Goal: Information Seeking & Learning: Learn about a topic

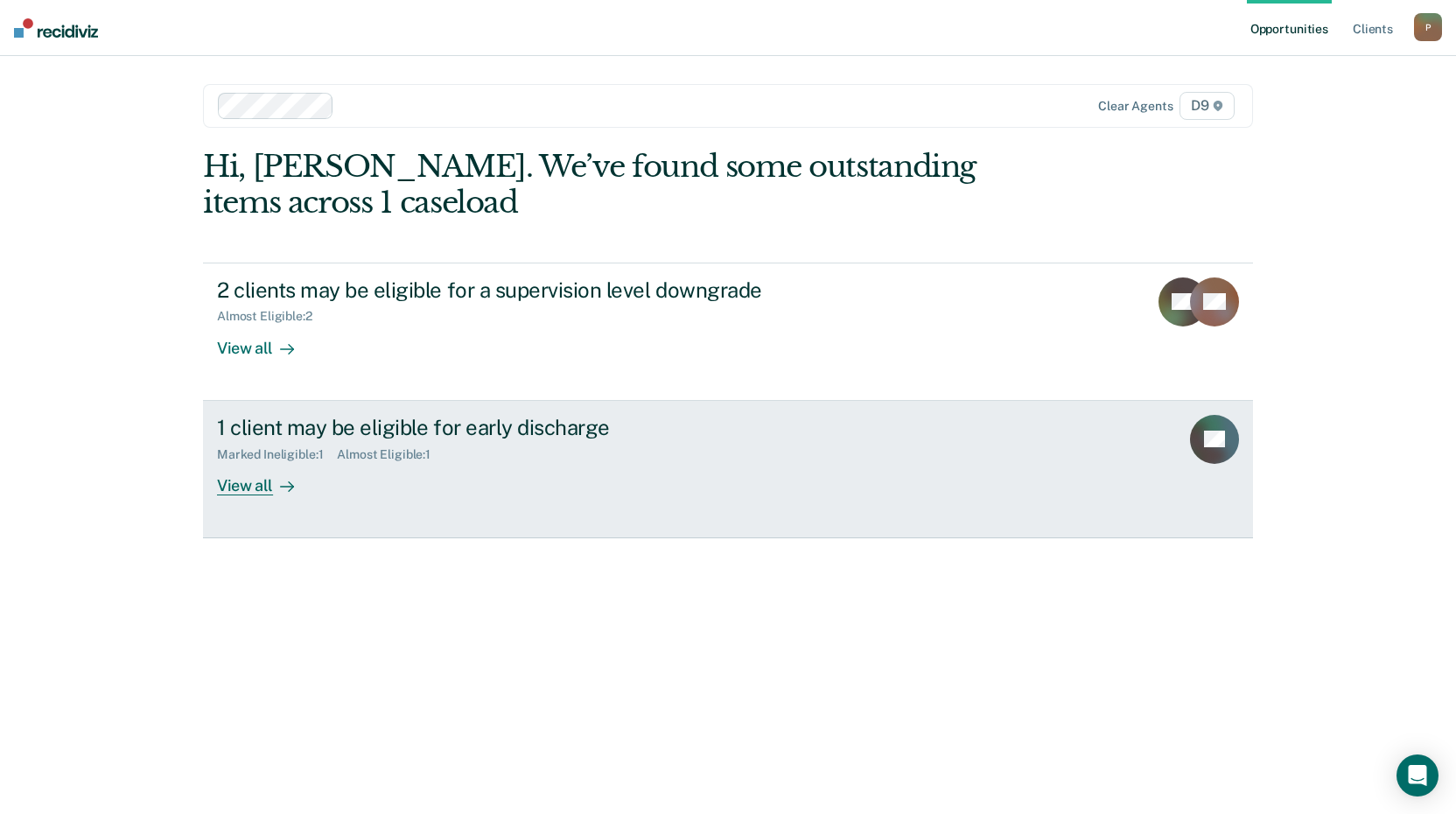
click at [251, 477] on div "View all" at bounding box center [266, 478] width 98 height 34
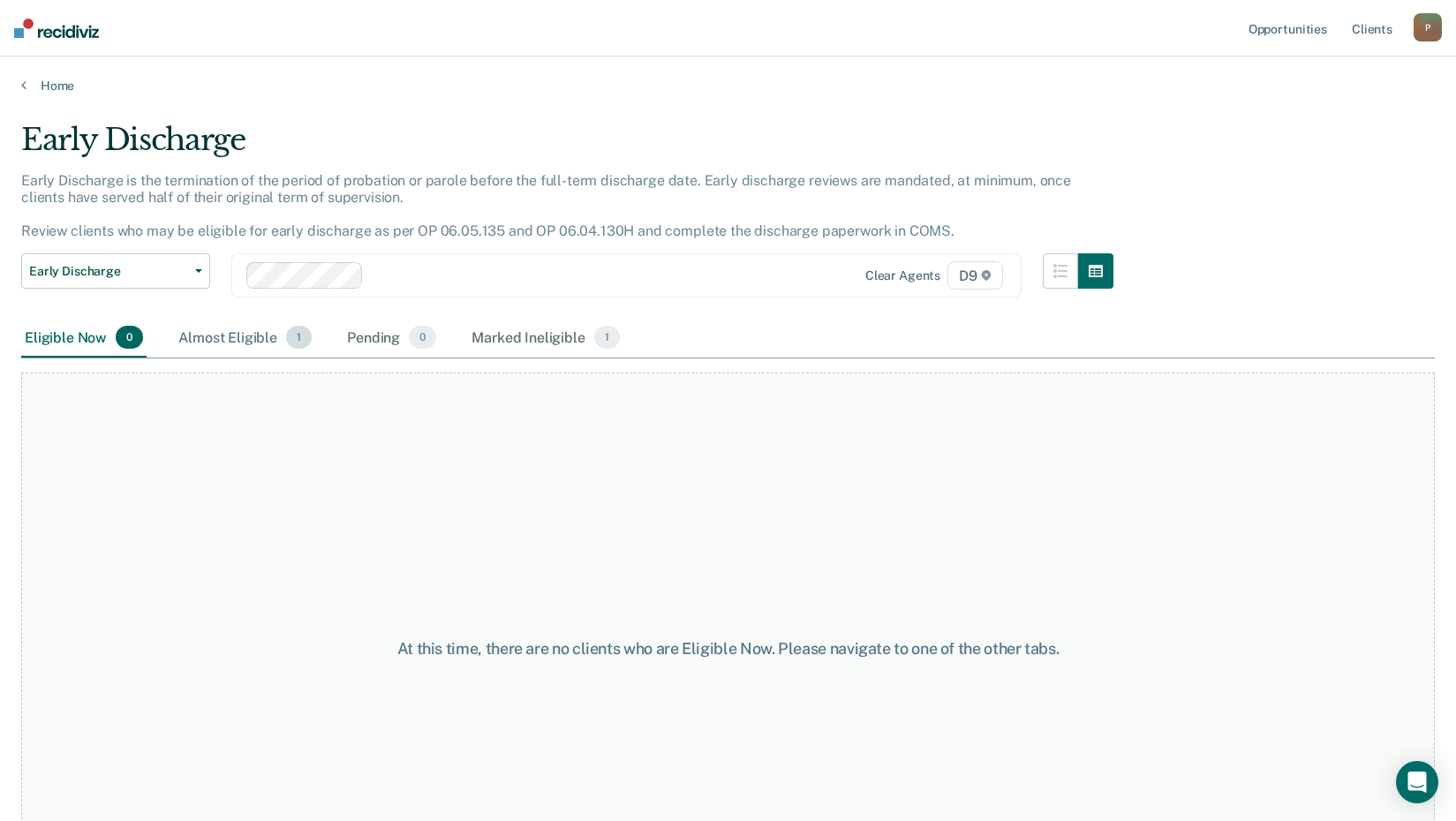
click at [250, 345] on div "Almost Eligible 1" at bounding box center [245, 338] width 140 height 39
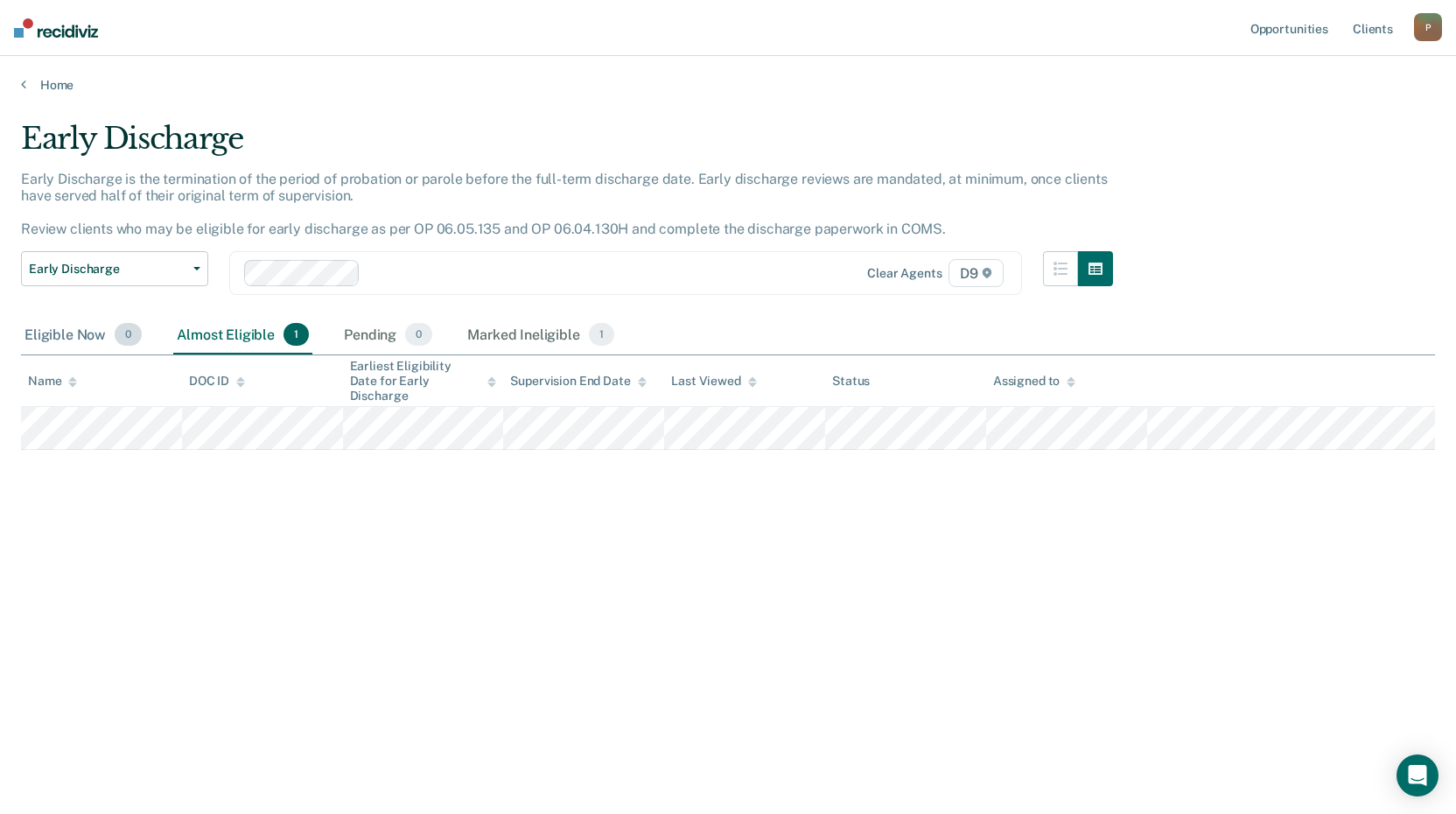
click at [92, 344] on div "Eligible Now 0" at bounding box center [83, 335] width 124 height 38
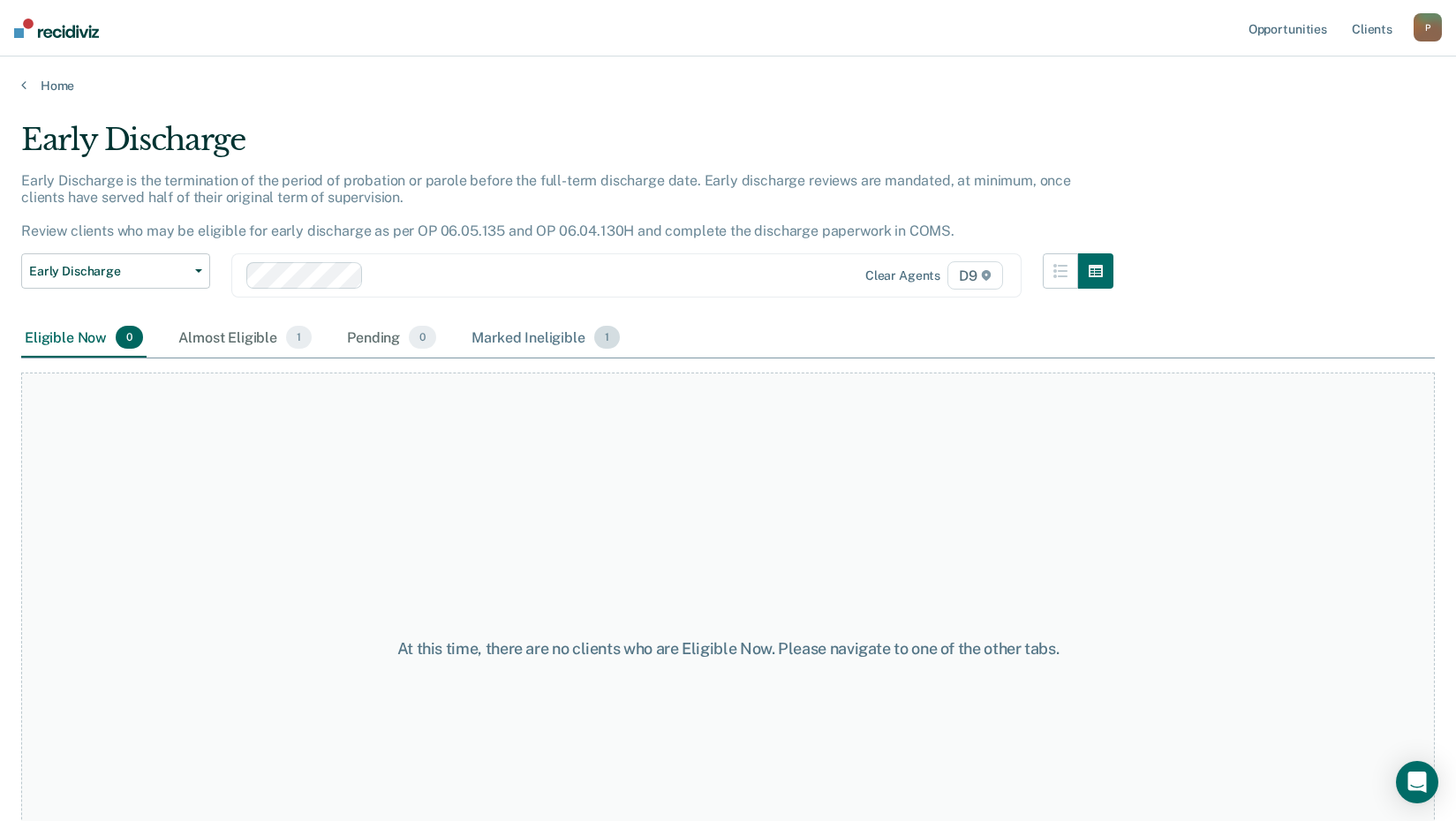
click at [531, 338] on div "Marked Ineligible 1" at bounding box center [545, 338] width 155 height 39
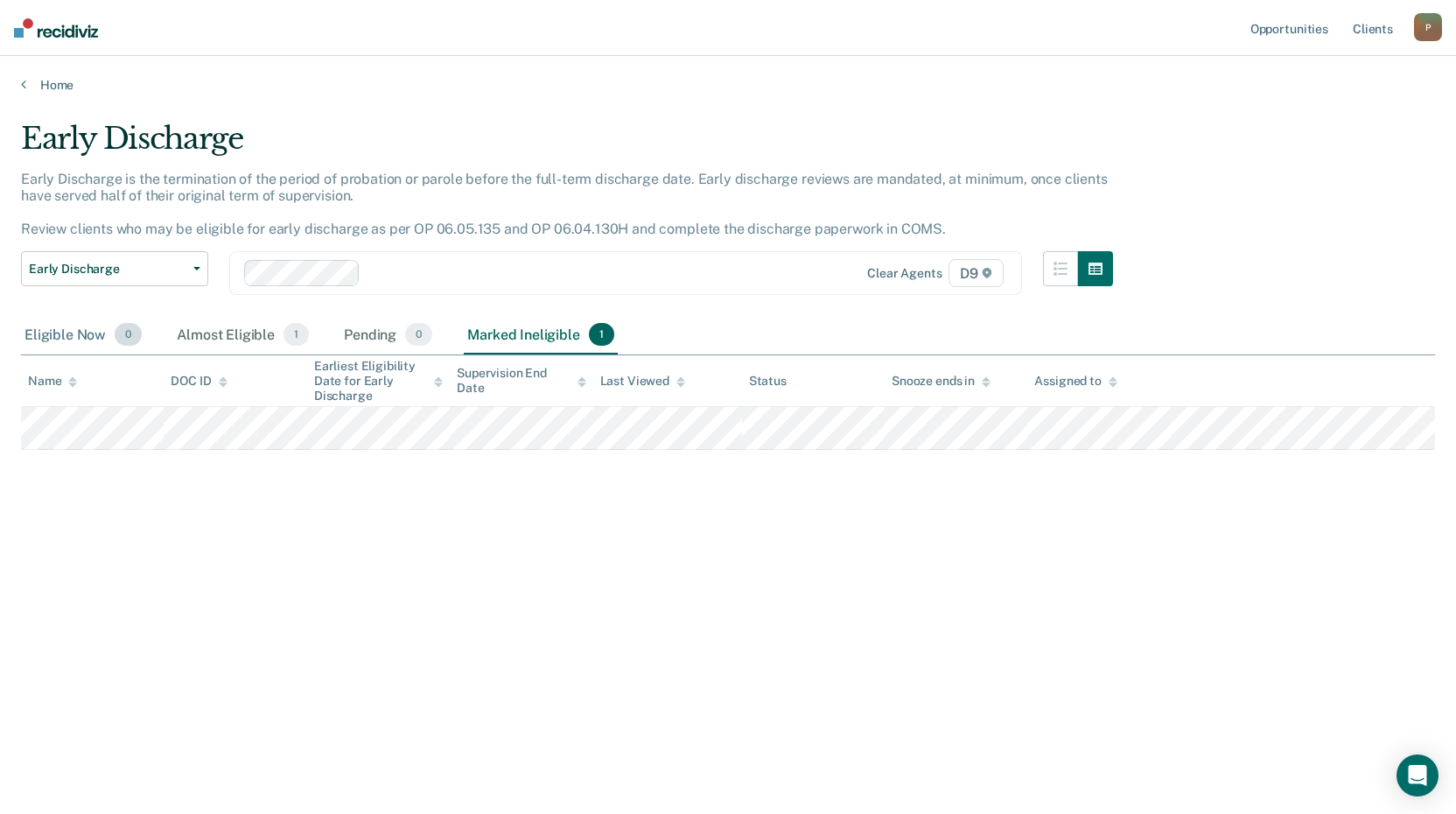
click at [56, 336] on div "Eligible Now 0" at bounding box center [83, 335] width 124 height 38
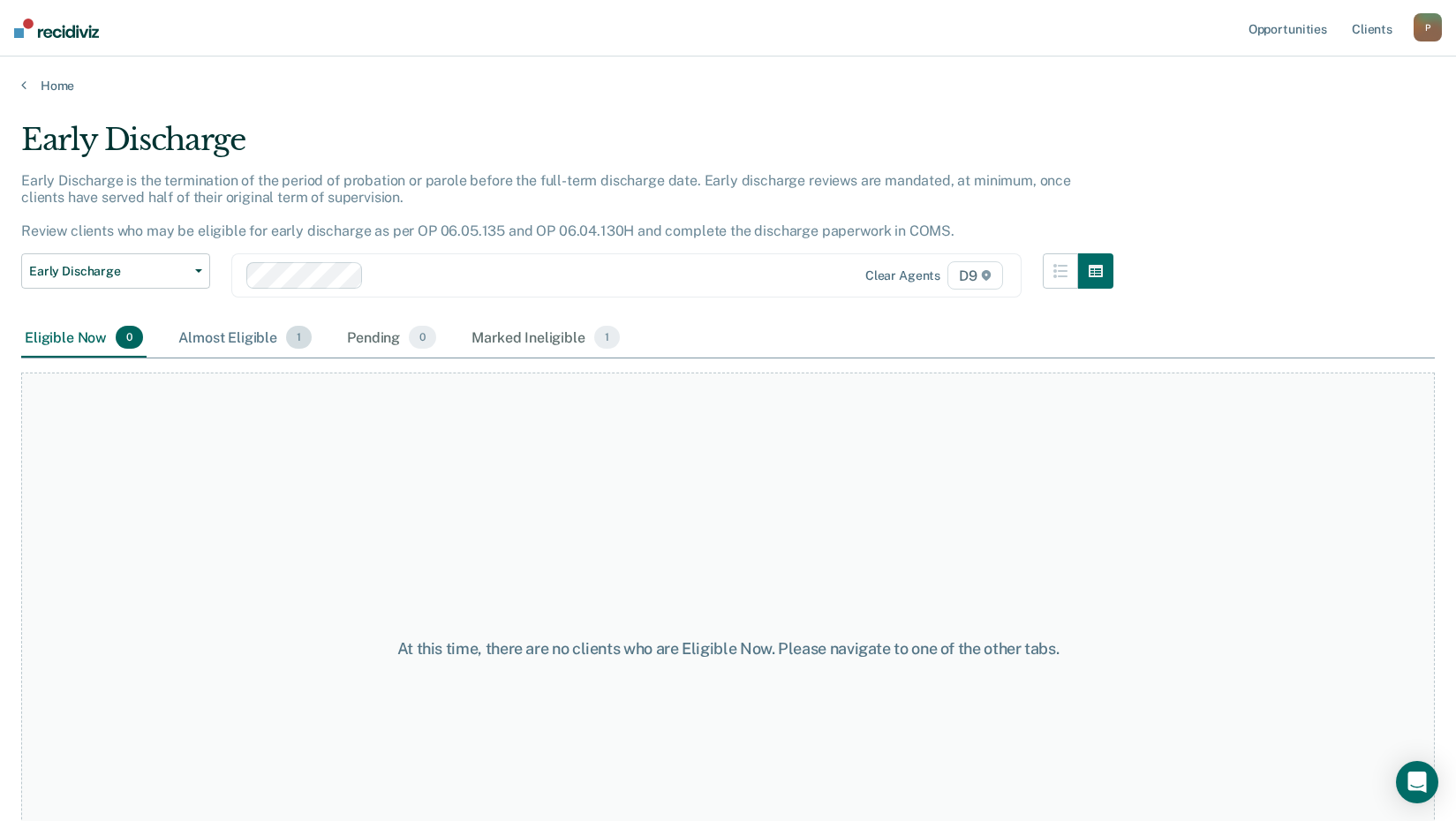
click at [197, 332] on div "Almost Eligible 1" at bounding box center [245, 338] width 140 height 39
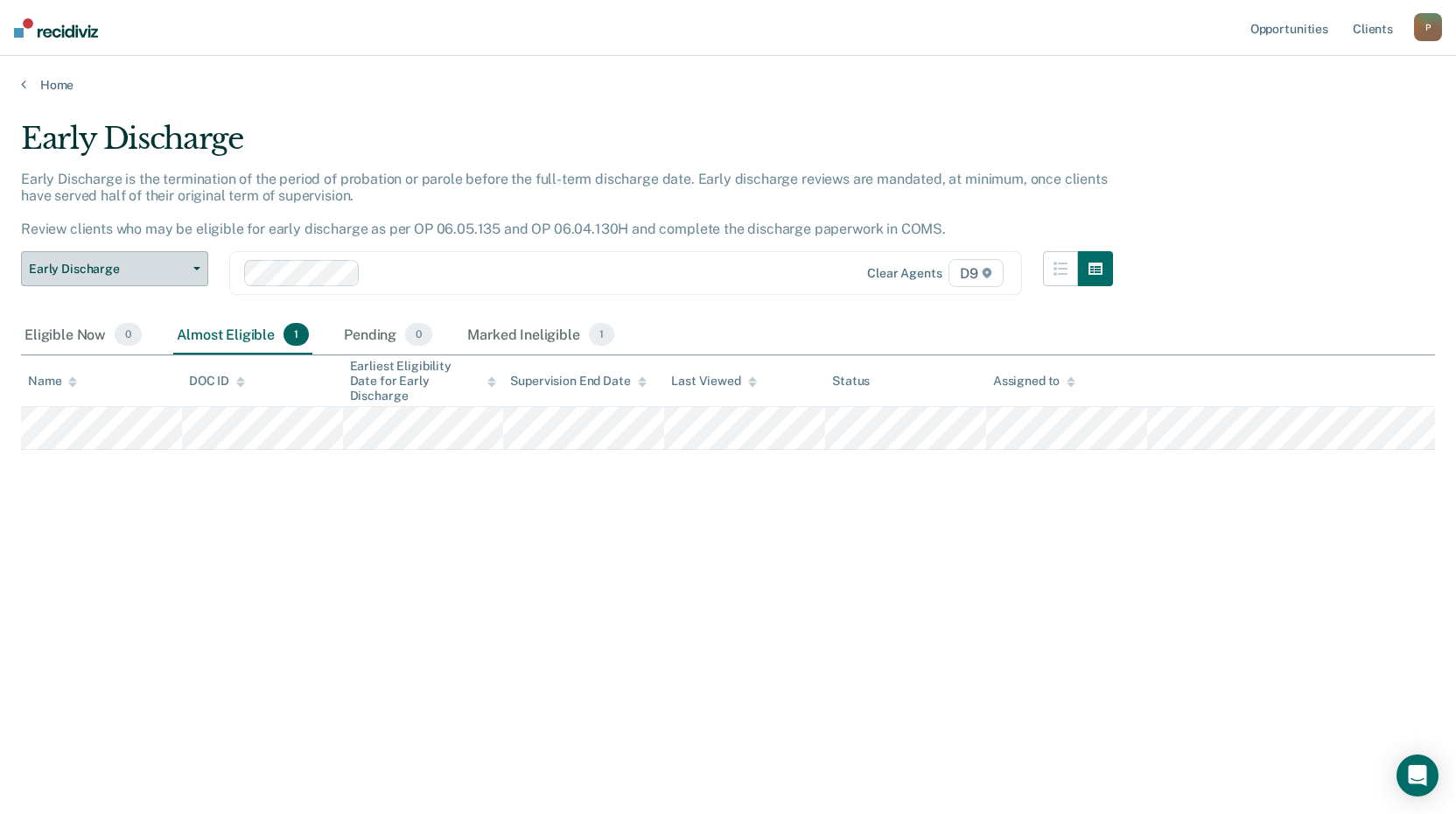
click at [197, 262] on button "Early Discharge" at bounding box center [115, 269] width 187 height 35
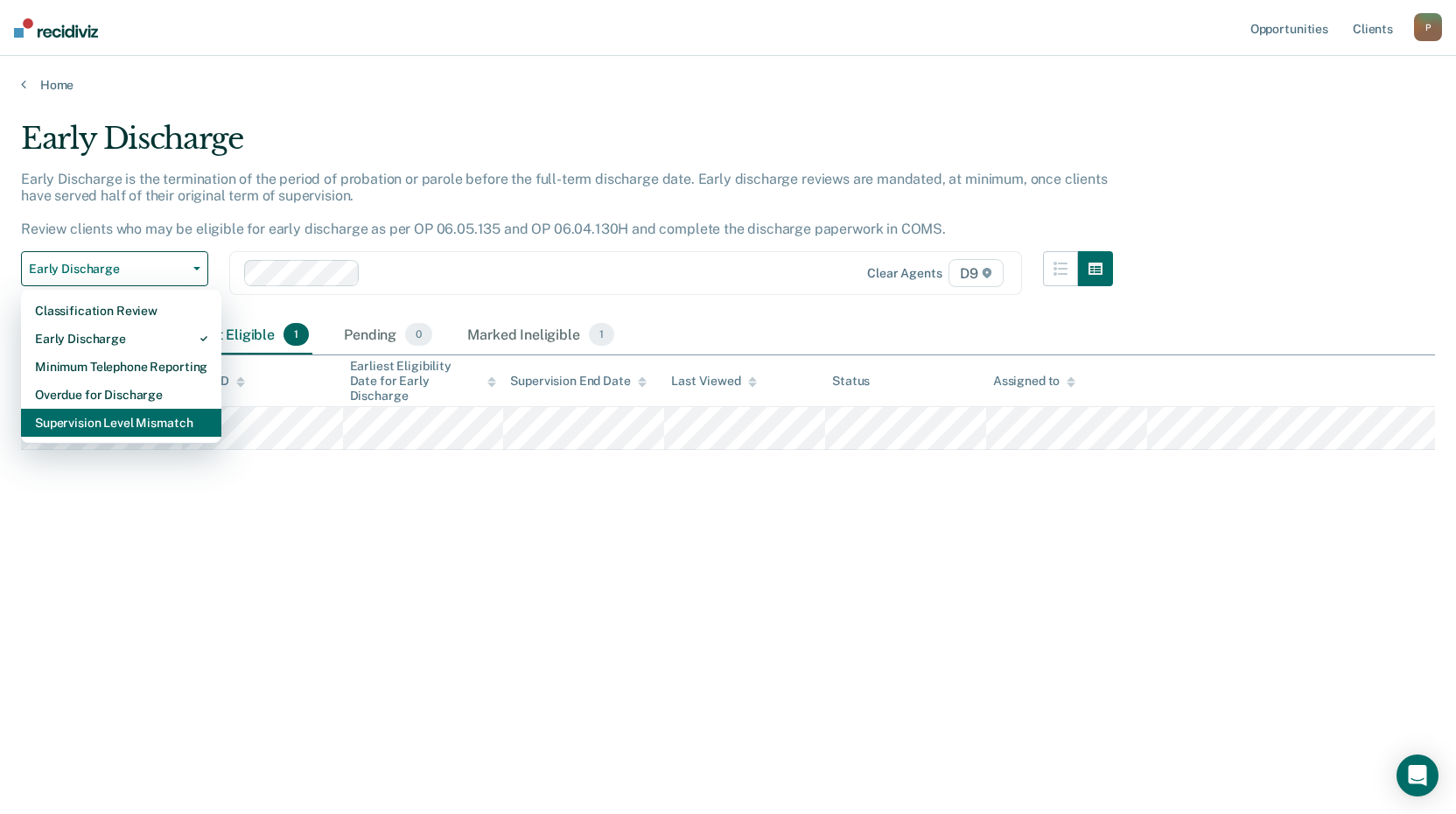
click at [149, 433] on div "Supervision Level Mismatch" at bounding box center [121, 422] width 172 height 28
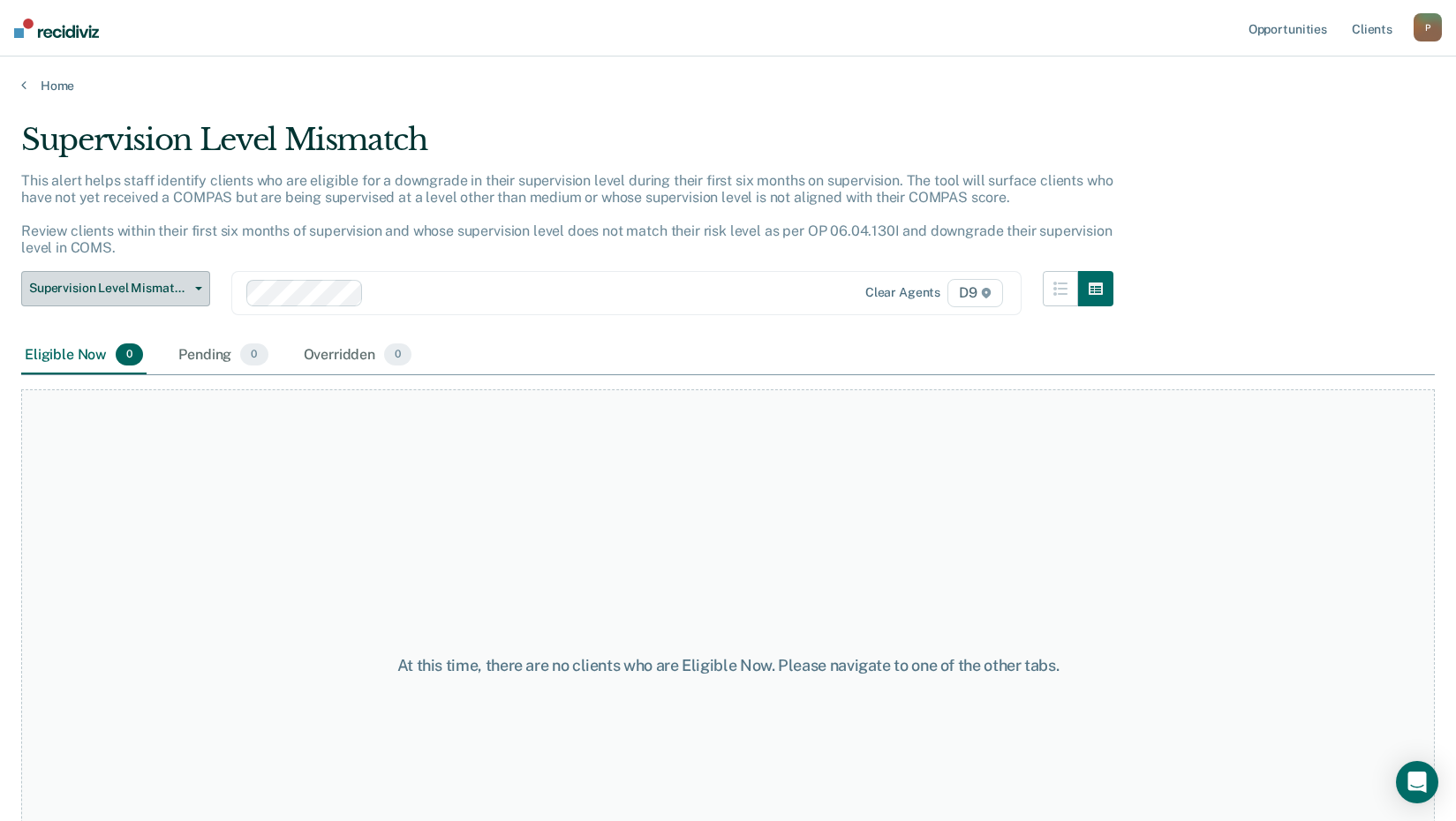
click at [172, 287] on span "Supervision Level Mismatch" at bounding box center [108, 288] width 159 height 15
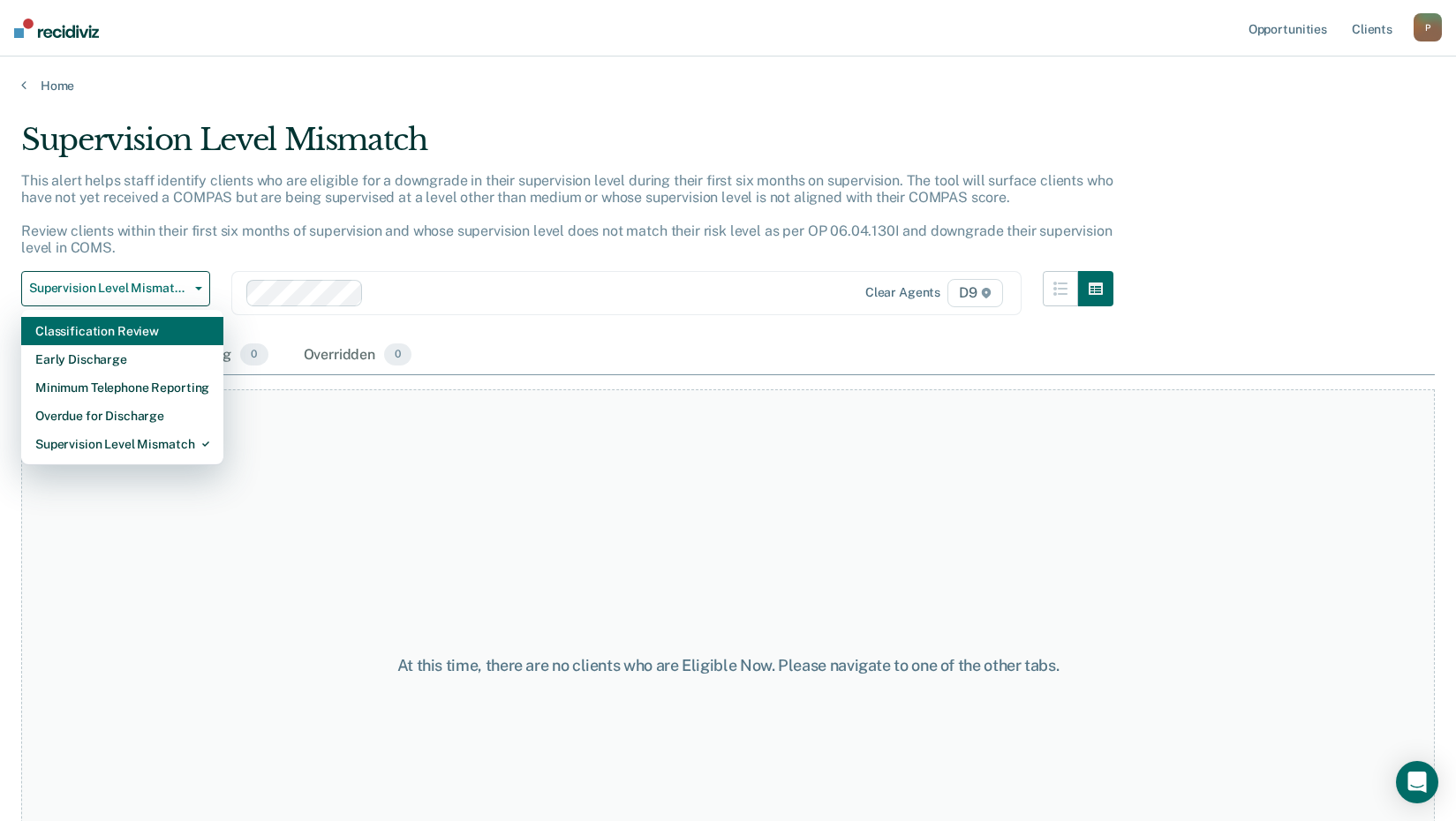
click at [176, 329] on div "Classification Review" at bounding box center [122, 331] width 174 height 28
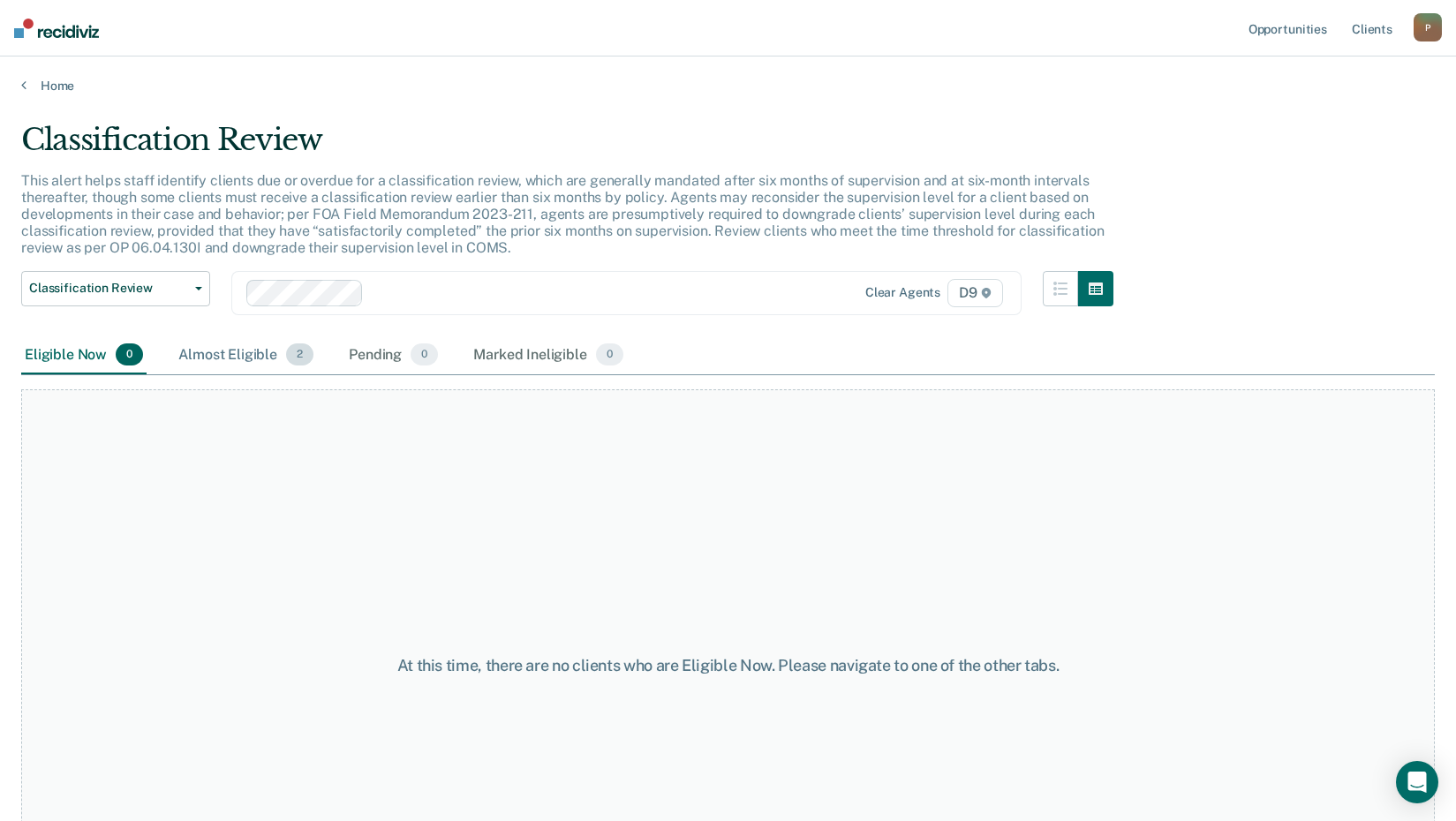
click at [242, 364] on div "Almost Eligible 2" at bounding box center [245, 355] width 142 height 39
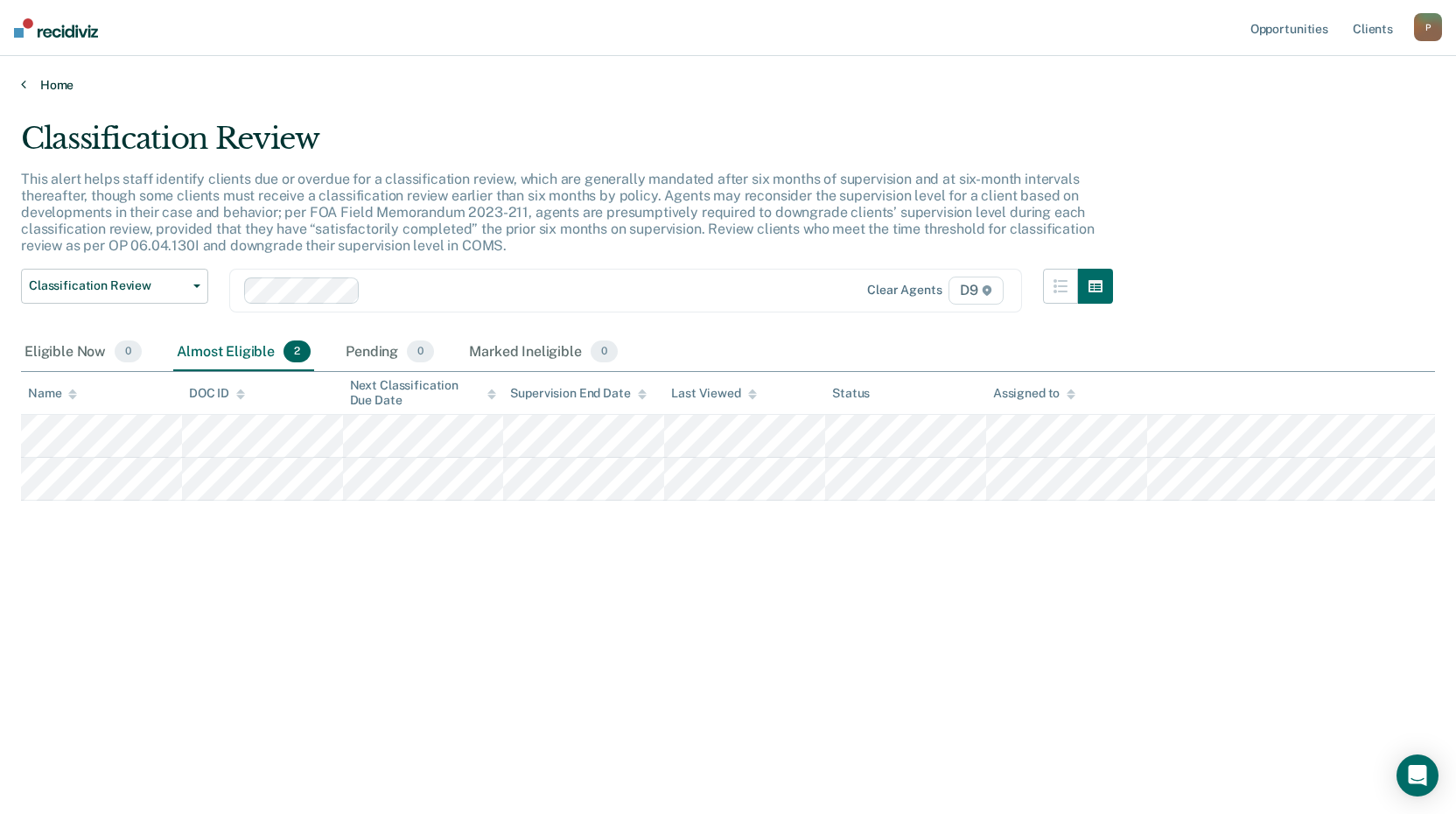
click at [56, 91] on link "Home" at bounding box center [728, 85] width 1414 height 16
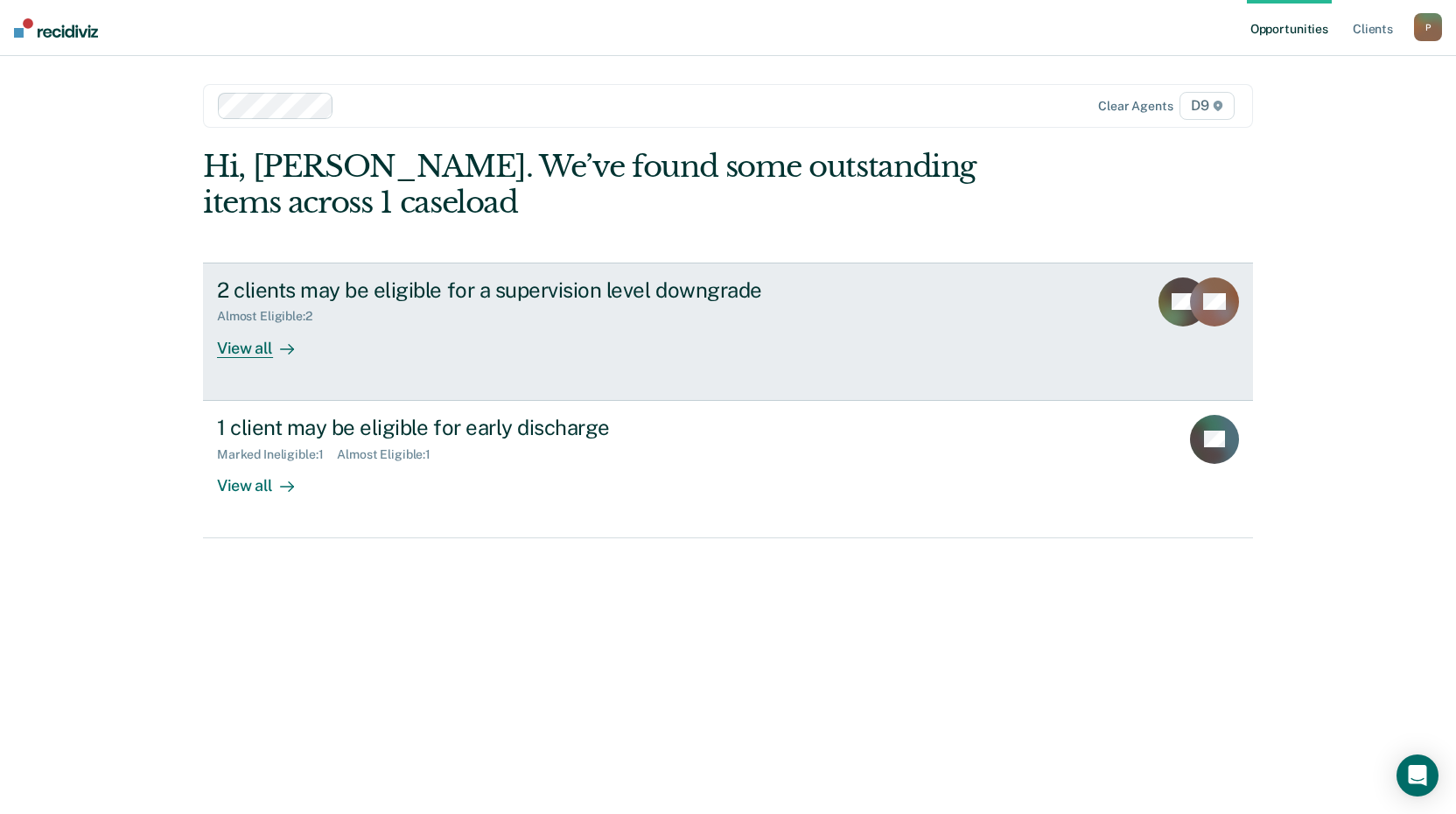
click at [236, 340] on div "View all" at bounding box center [266, 340] width 98 height 34
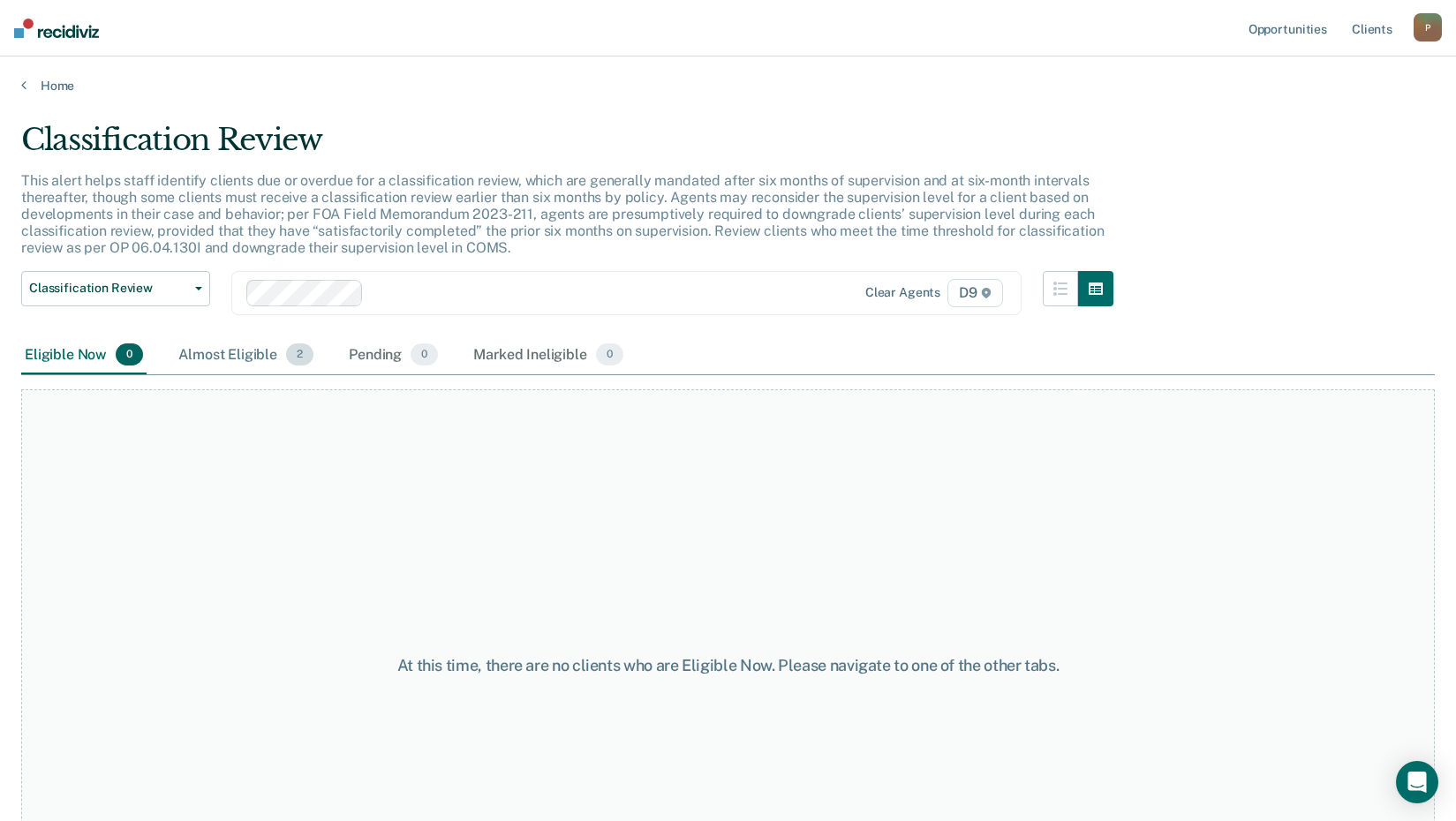
click at [223, 352] on div "Almost Eligible 2" at bounding box center [245, 355] width 142 height 39
